Goal: Transaction & Acquisition: Purchase product/service

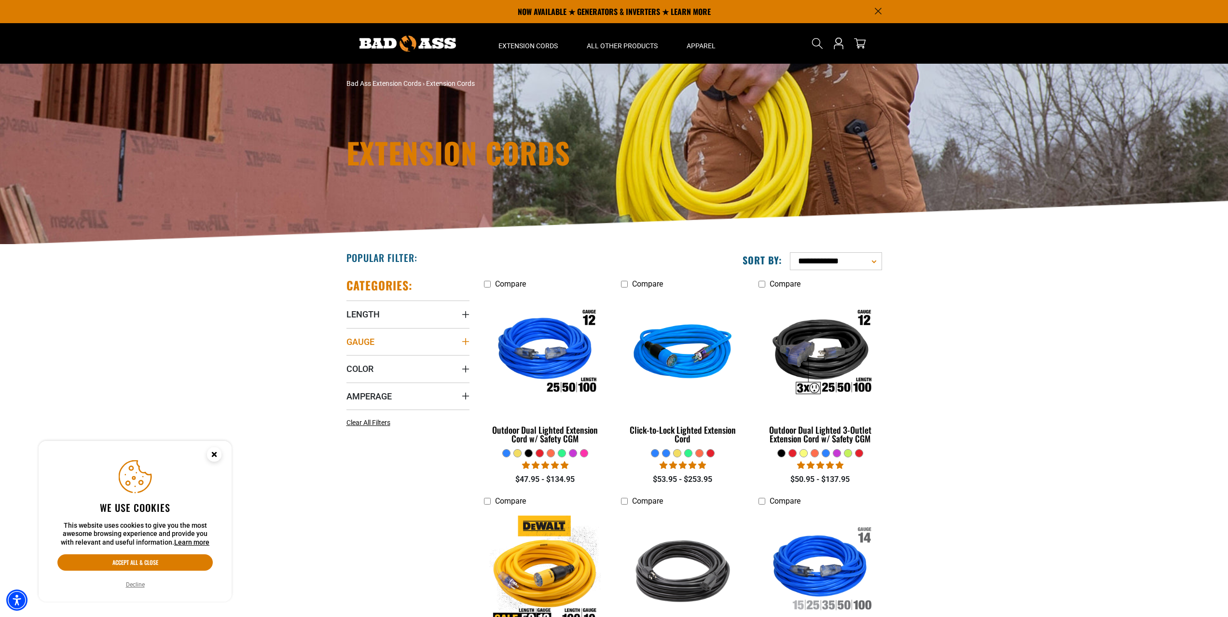
click at [432, 345] on summary "Gauge" at bounding box center [407, 341] width 123 height 27
click at [351, 397] on icon at bounding box center [350, 395] width 8 height 13
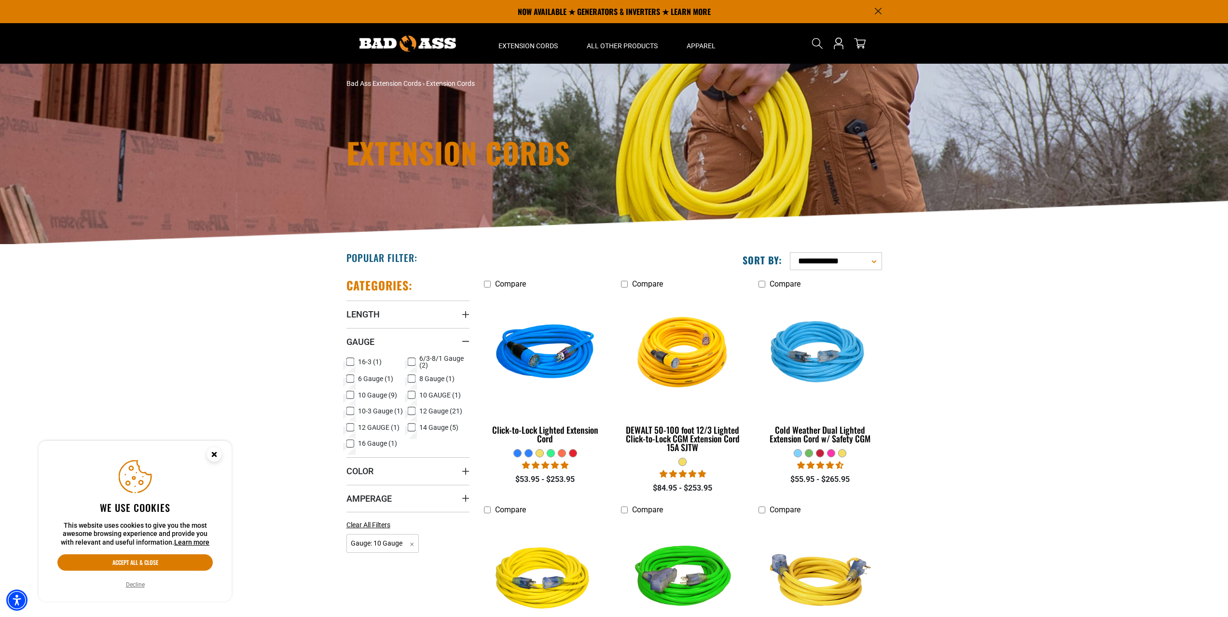
click at [351, 362] on icon at bounding box center [350, 362] width 8 height 13
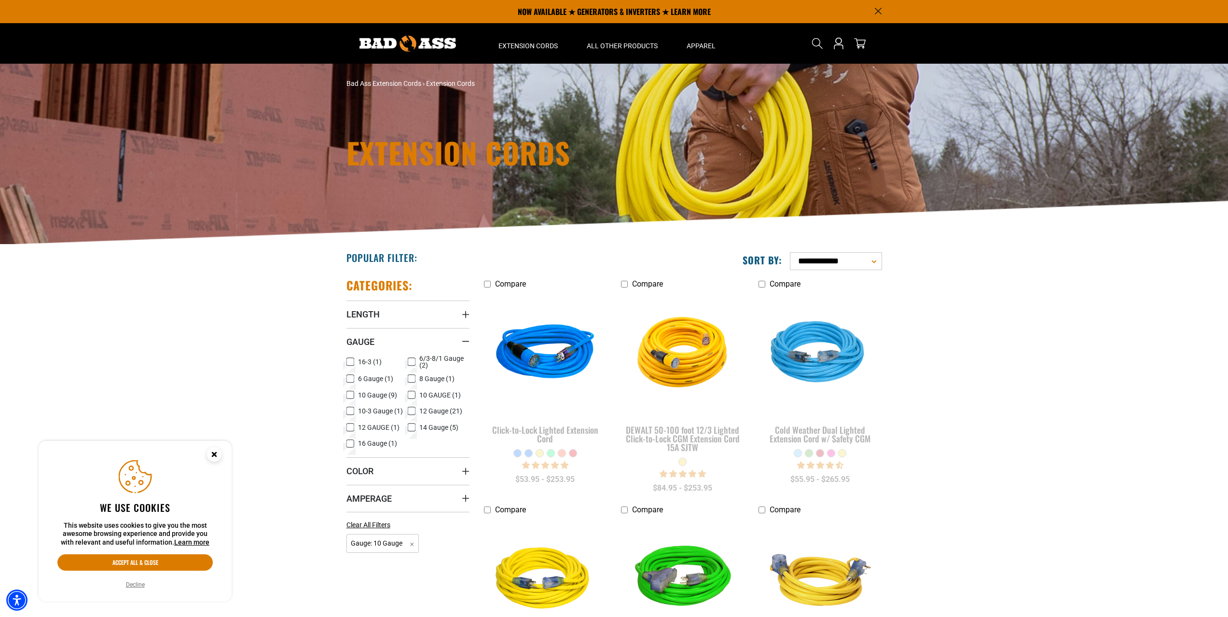
click at [351, 394] on icon at bounding box center [350, 395] width 6 height 5
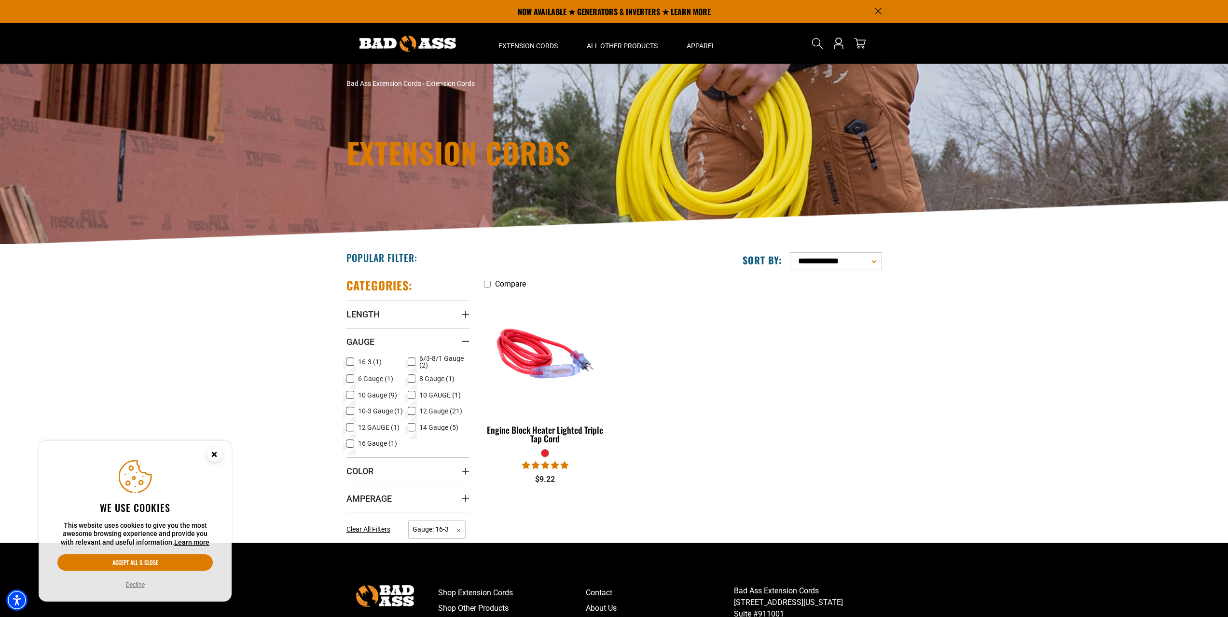
click at [356, 445] on label "16 Gauge (1) 16 Gauge (1 product)" at bounding box center [377, 444] width 62 height 13
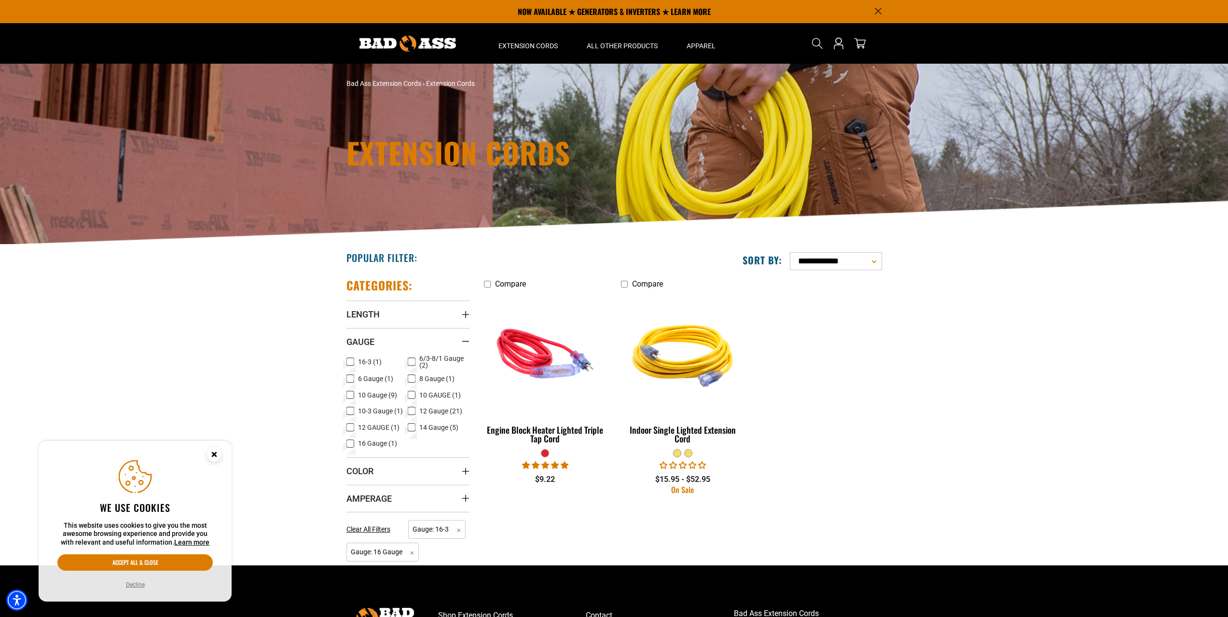
click at [349, 362] on icon at bounding box center [350, 361] width 6 height 5
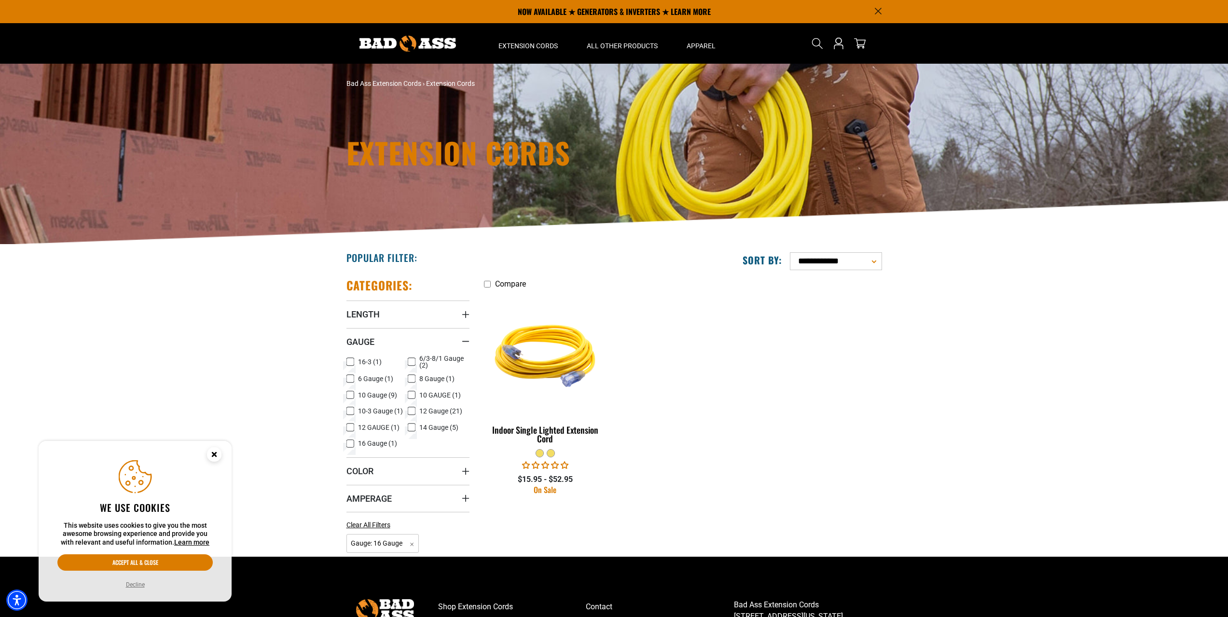
click at [350, 360] on icon at bounding box center [350, 362] width 8 height 13
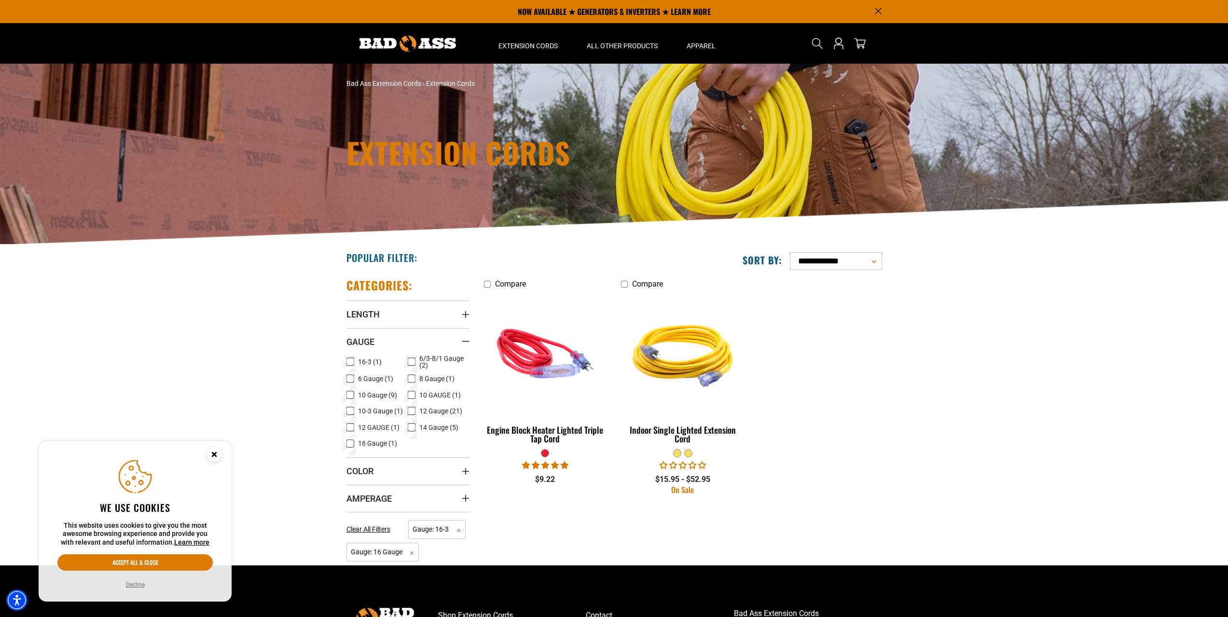
click at [353, 447] on rect at bounding box center [350, 443] width 8 height 8
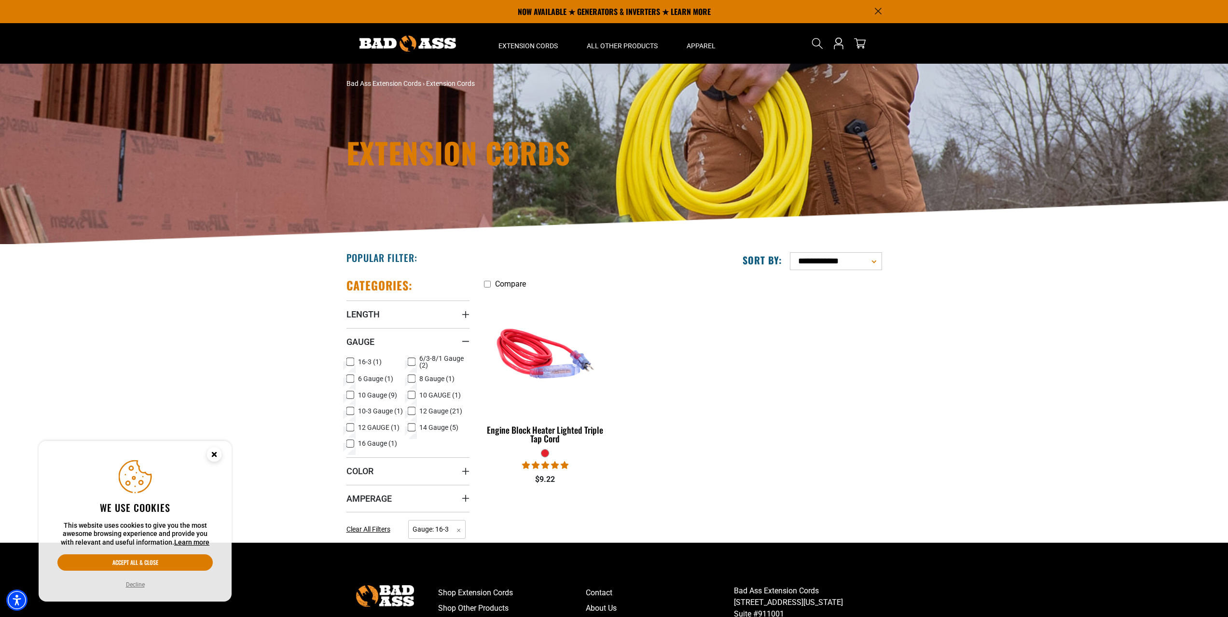
click at [412, 379] on icon at bounding box center [412, 378] width 8 height 13
click at [346, 363] on rect at bounding box center [350, 362] width 8 height 8
click at [412, 378] on icon at bounding box center [412, 378] width 6 height 5
click at [350, 379] on icon at bounding box center [350, 378] width 8 height 13
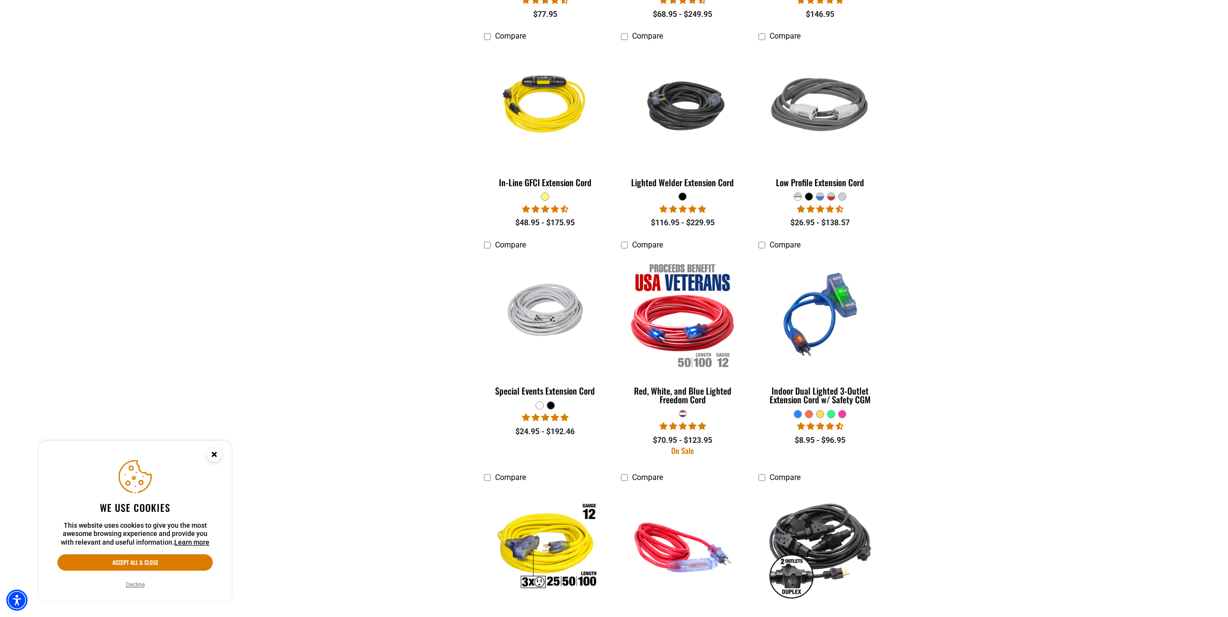
scroll to position [1447, 0]
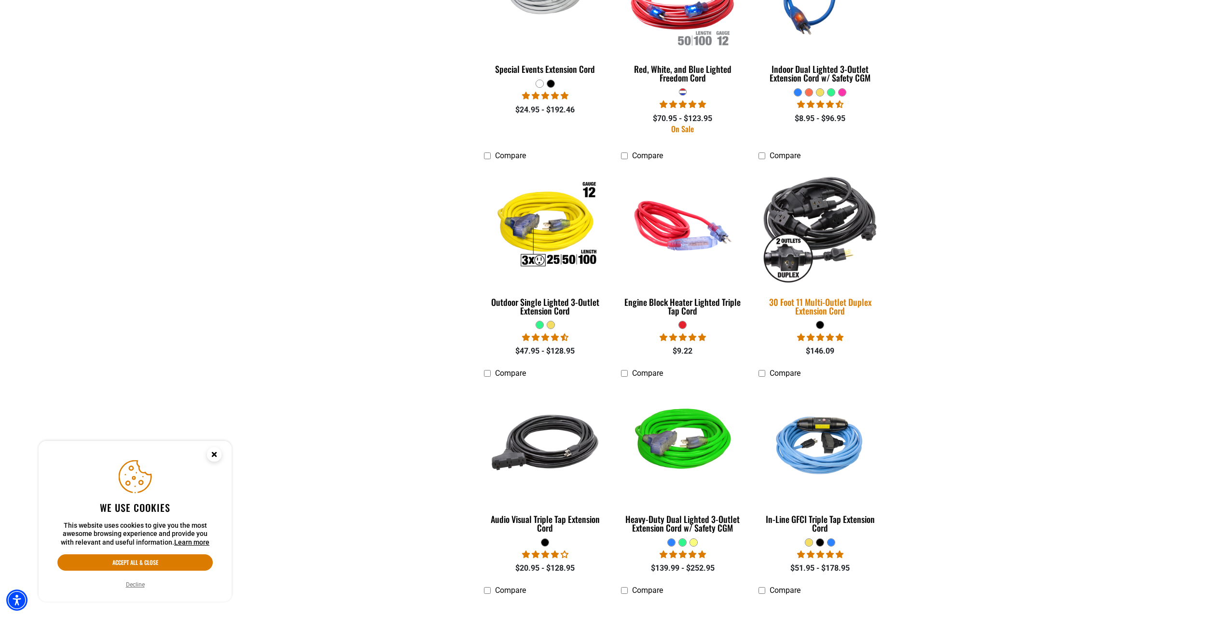
click at [814, 309] on div "30 Foot 11 Multi-Outlet Duplex Extension Cord" at bounding box center [819, 306] width 123 height 17
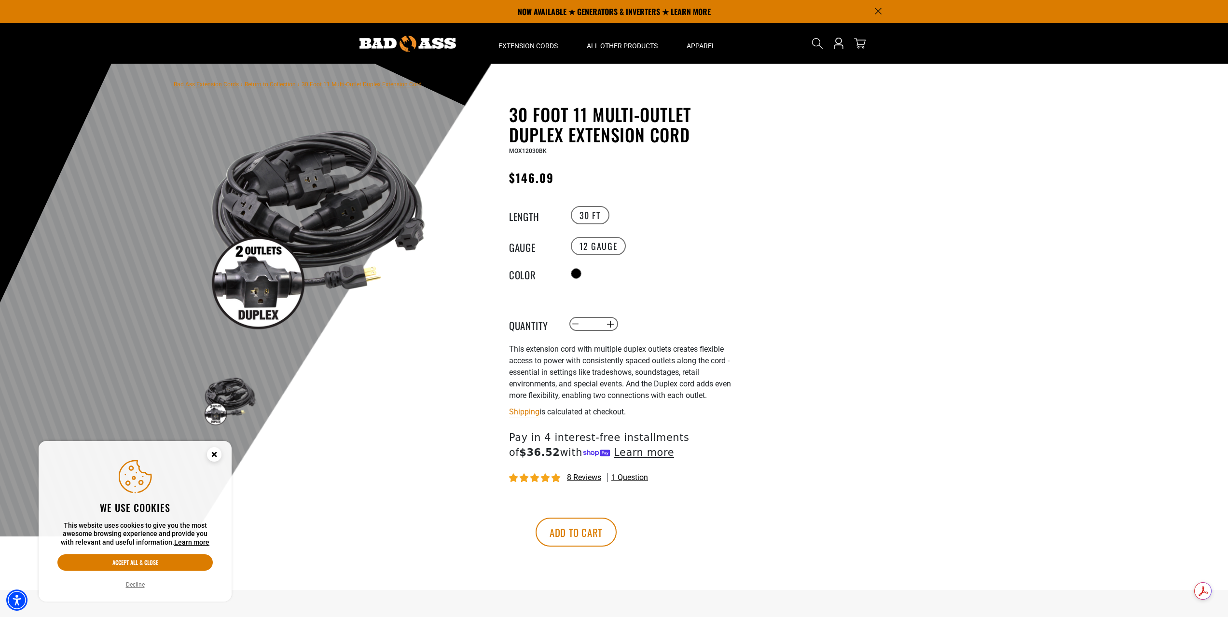
click at [329, 226] on img at bounding box center [318, 222] width 233 height 233
click at [260, 286] on img at bounding box center [318, 222] width 233 height 233
click at [215, 456] on icon "Close this option" at bounding box center [213, 454] width 3 height 3
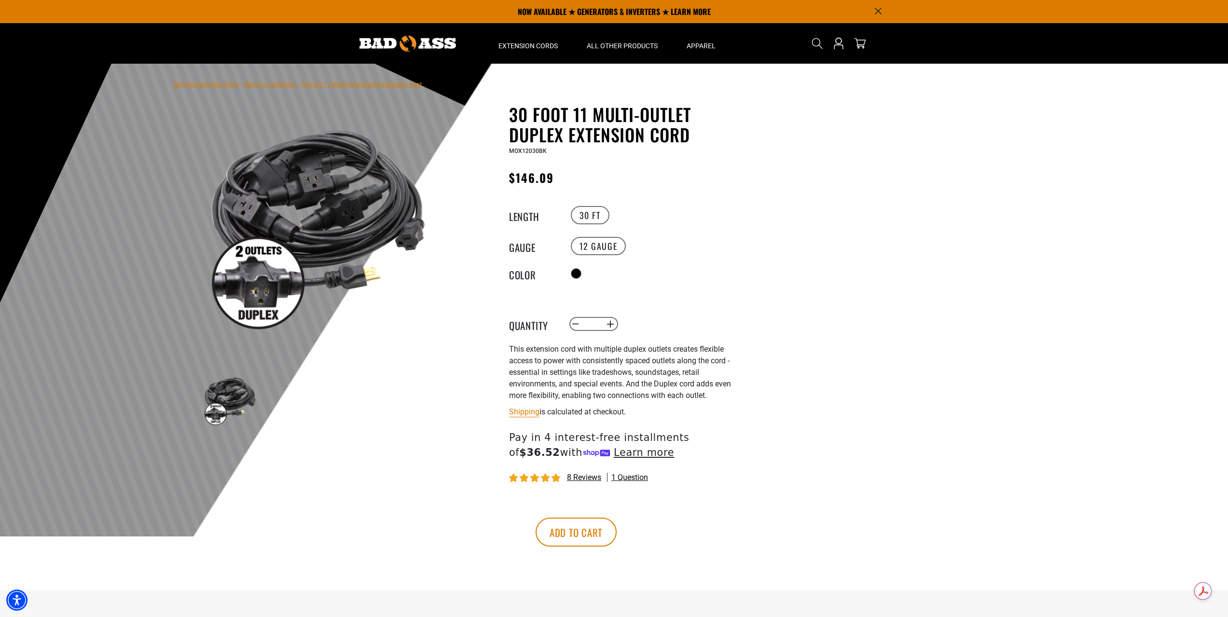
click at [278, 242] on img at bounding box center [318, 222] width 233 height 233
